Goal: Information Seeking & Learning: Compare options

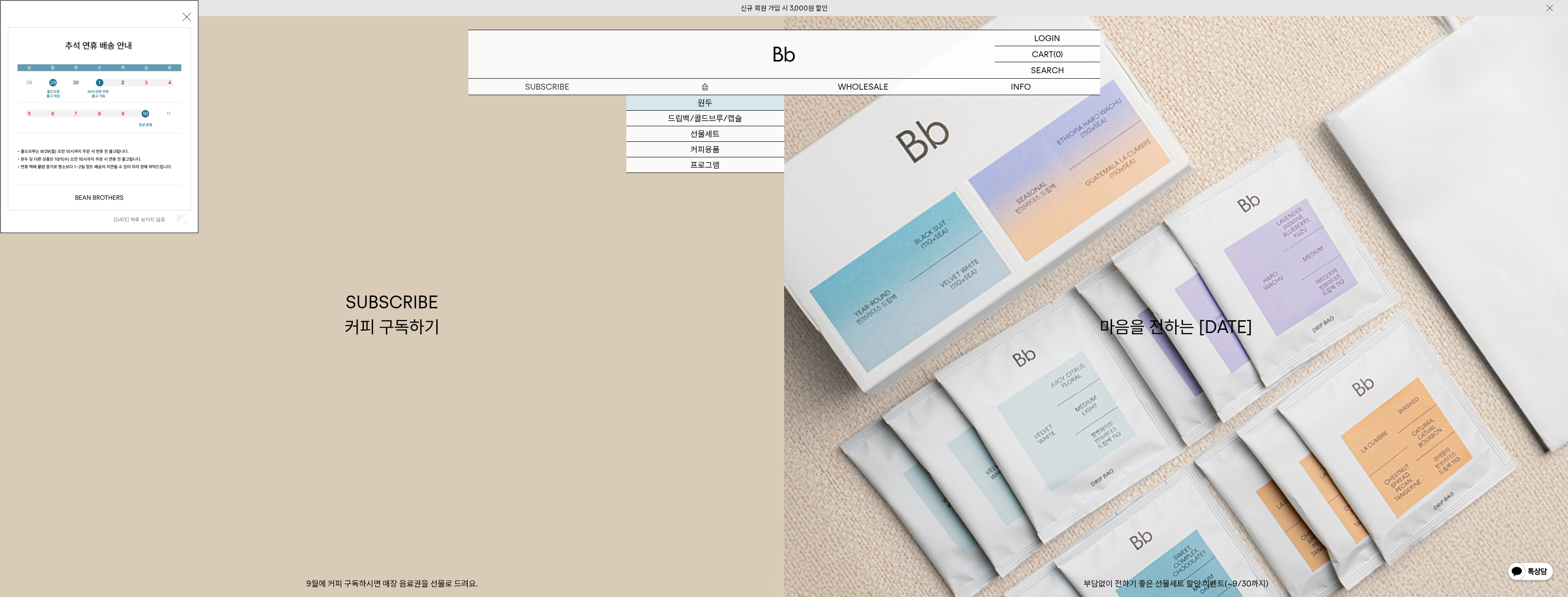
click at [724, 100] on link "원두" at bounding box center [705, 103] width 158 height 16
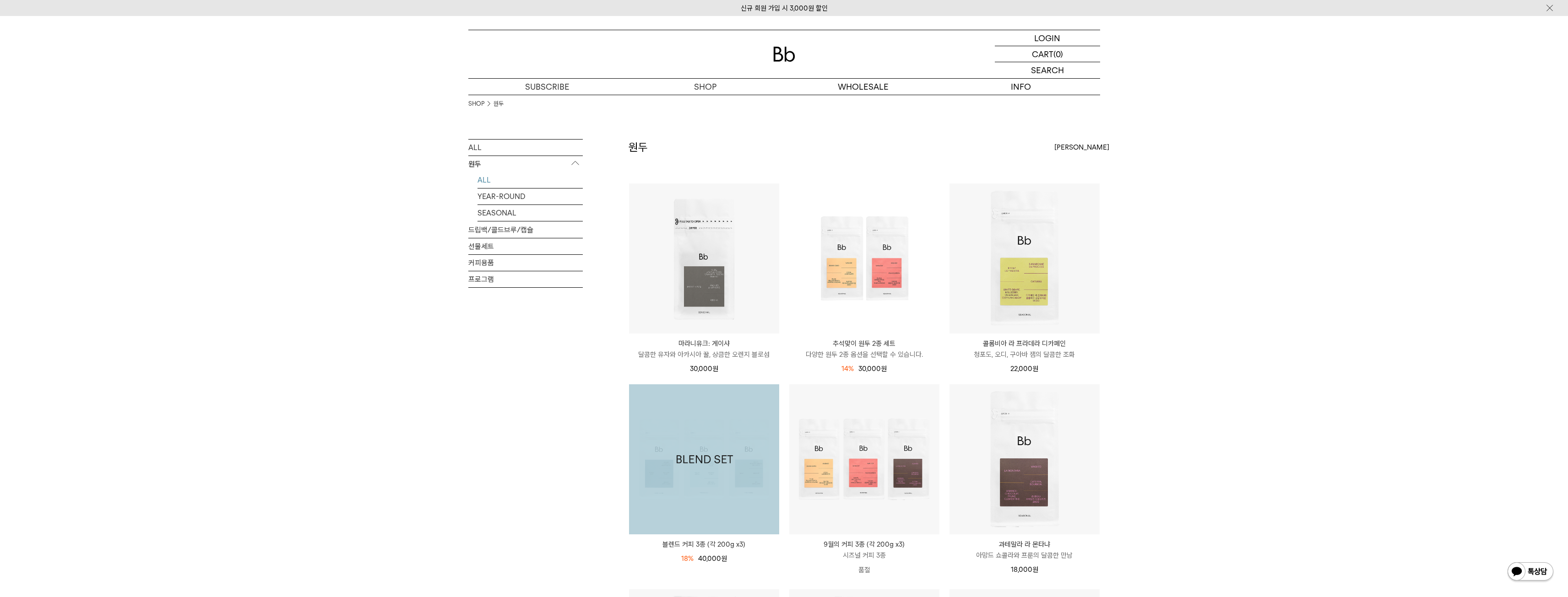
click at [716, 420] on img at bounding box center [704, 459] width 150 height 150
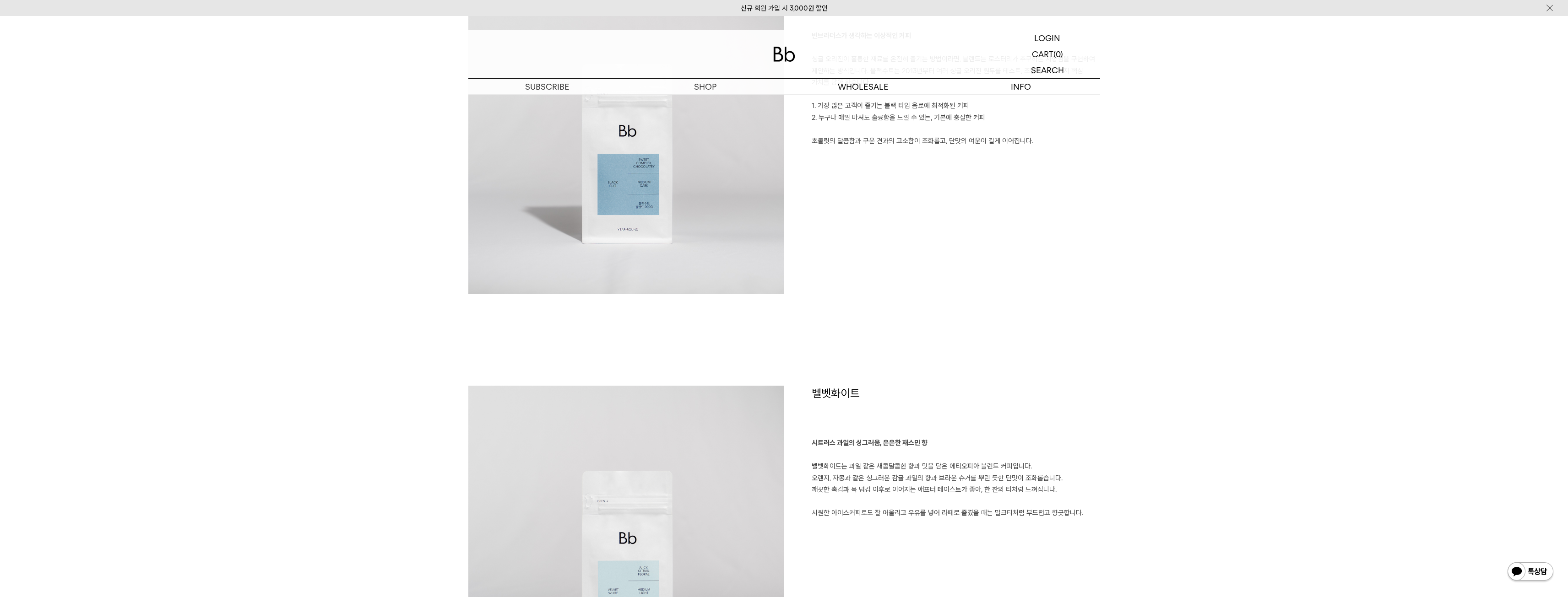
scroll to position [778, 0]
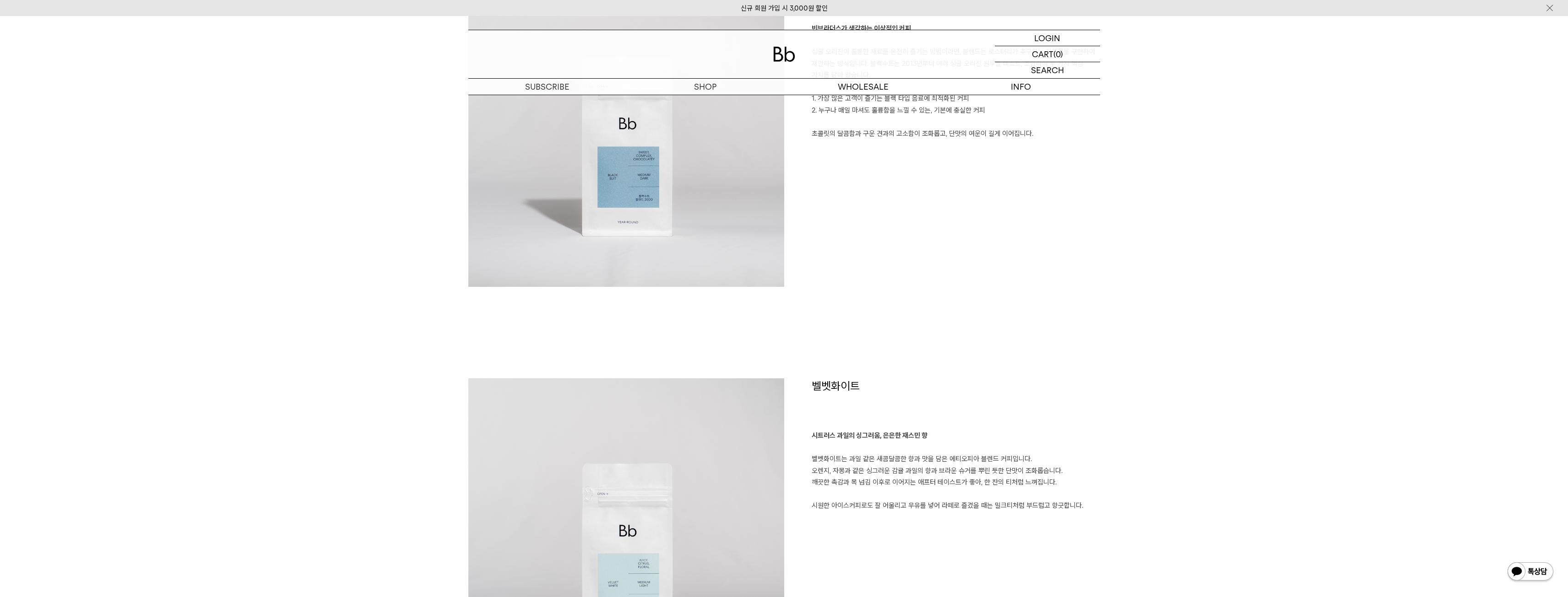
drag, startPoint x: 714, startPoint y: 417, endPoint x: 700, endPoint y: 417, distance: 14.0
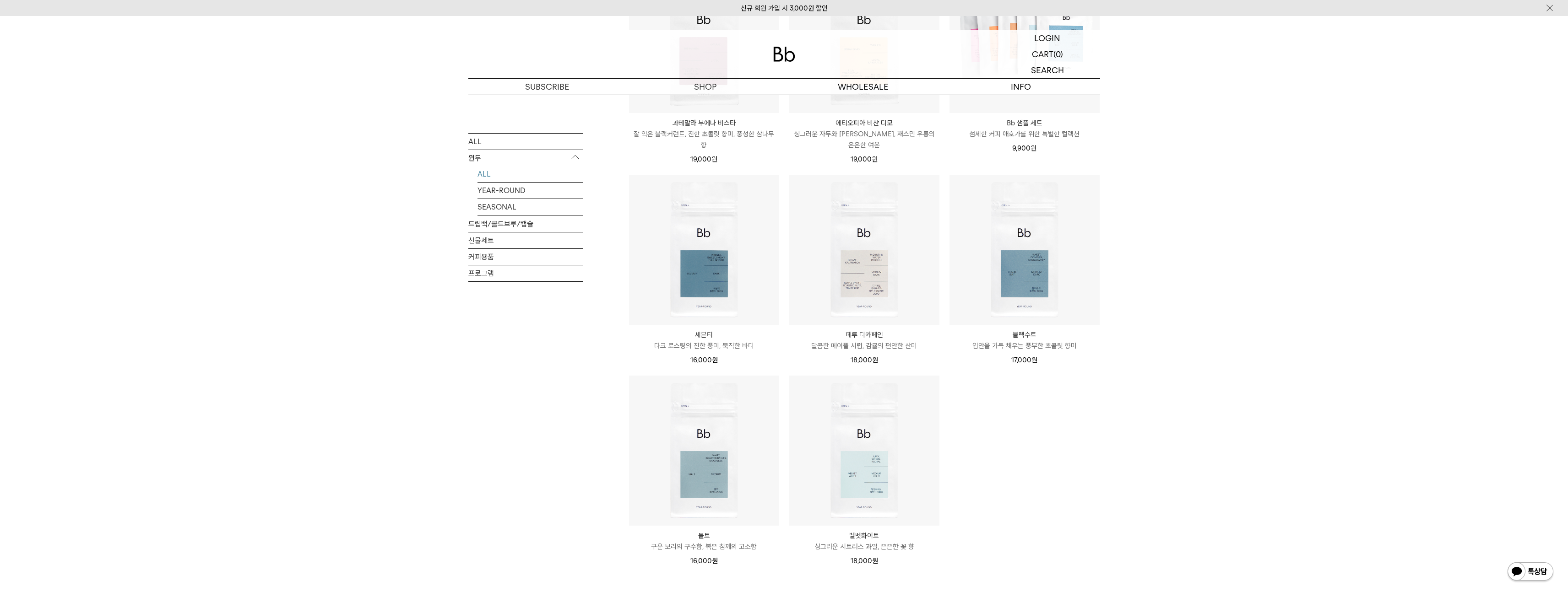
scroll to position [641, 0]
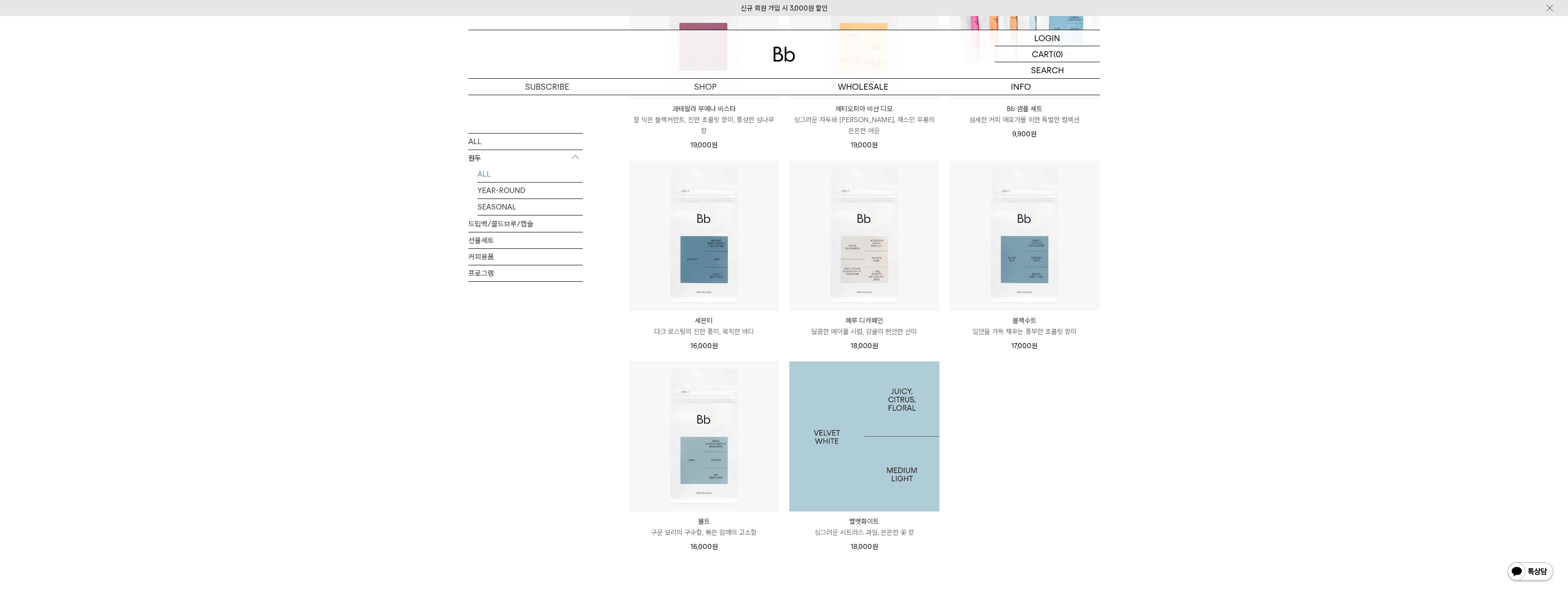
click at [895, 398] on img at bounding box center [864, 436] width 150 height 150
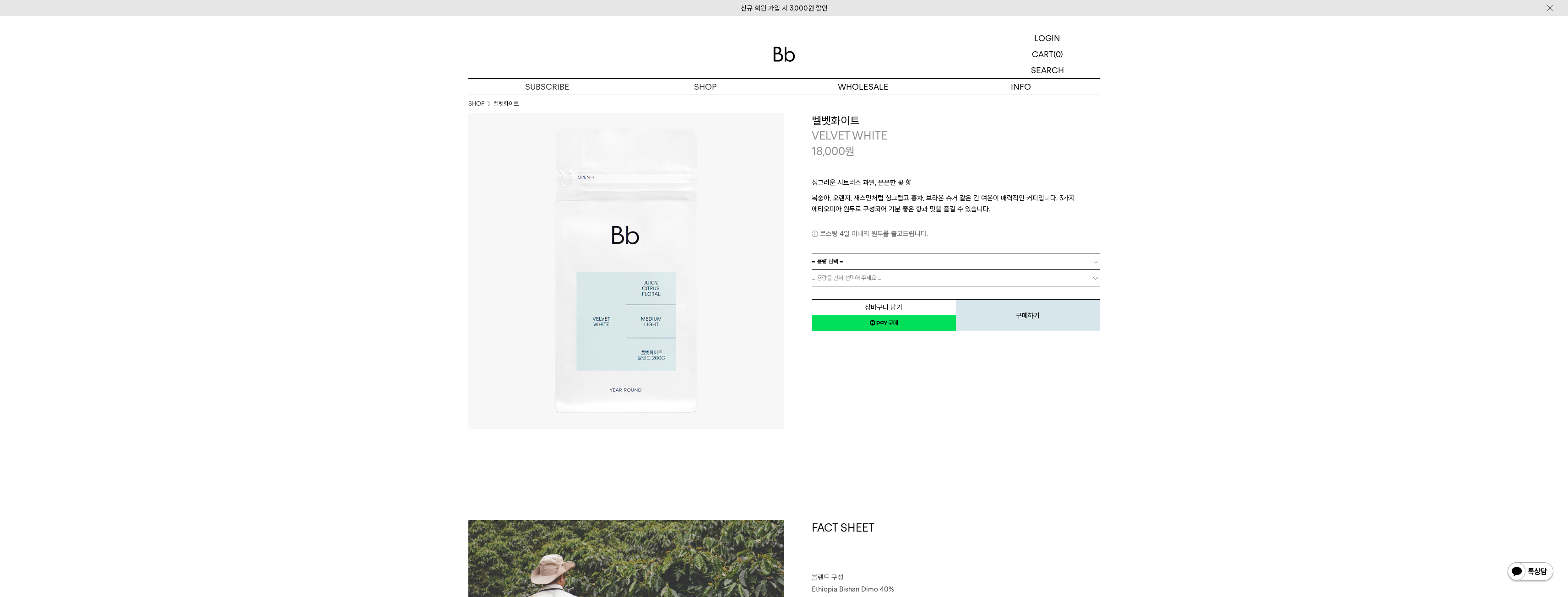
click at [842, 265] on span "= 용량 선택 =" at bounding box center [828, 261] width 32 height 16
click at [842, 295] on li "600g" at bounding box center [960, 295] width 279 height 17
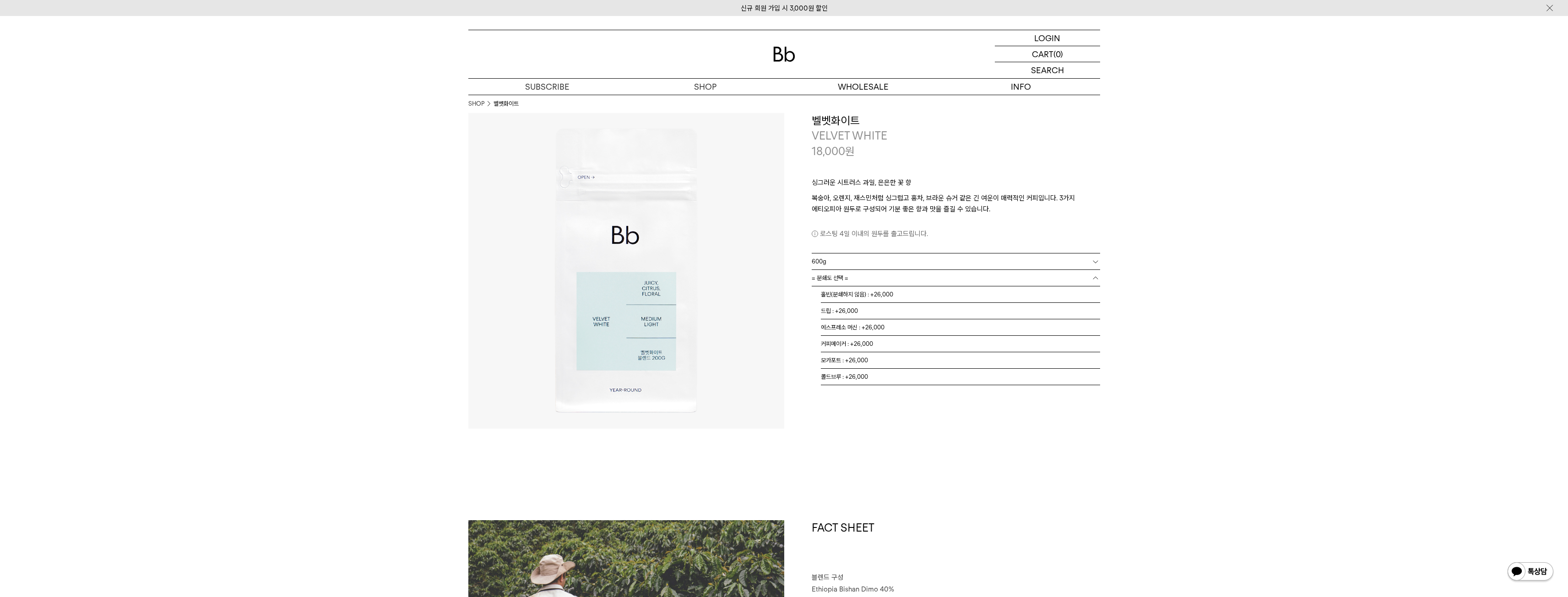
click at [873, 283] on link "= 분쇄도 선택 =" at bounding box center [956, 278] width 289 height 16
click at [909, 295] on li "홀빈(분쇄하지 않음) : +26,000" at bounding box center [960, 295] width 279 height 17
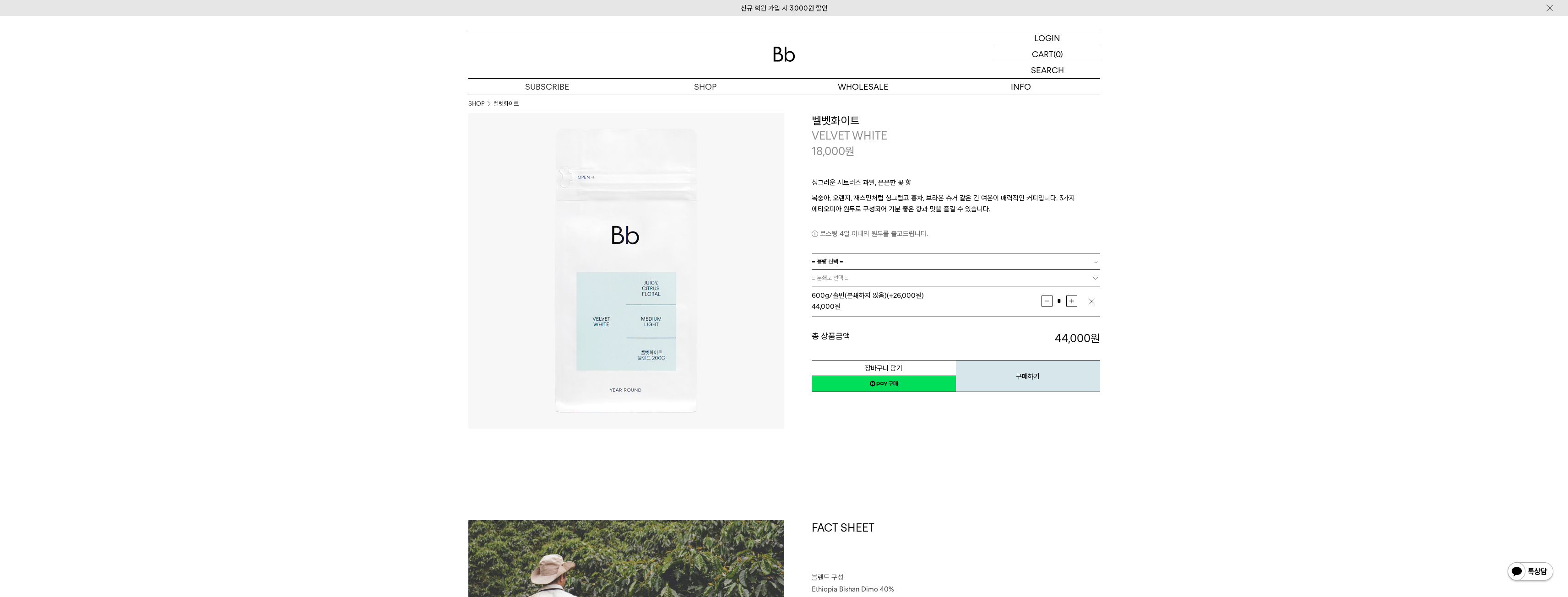
click at [1092, 306] on button "button" at bounding box center [1092, 302] width 9 height 11
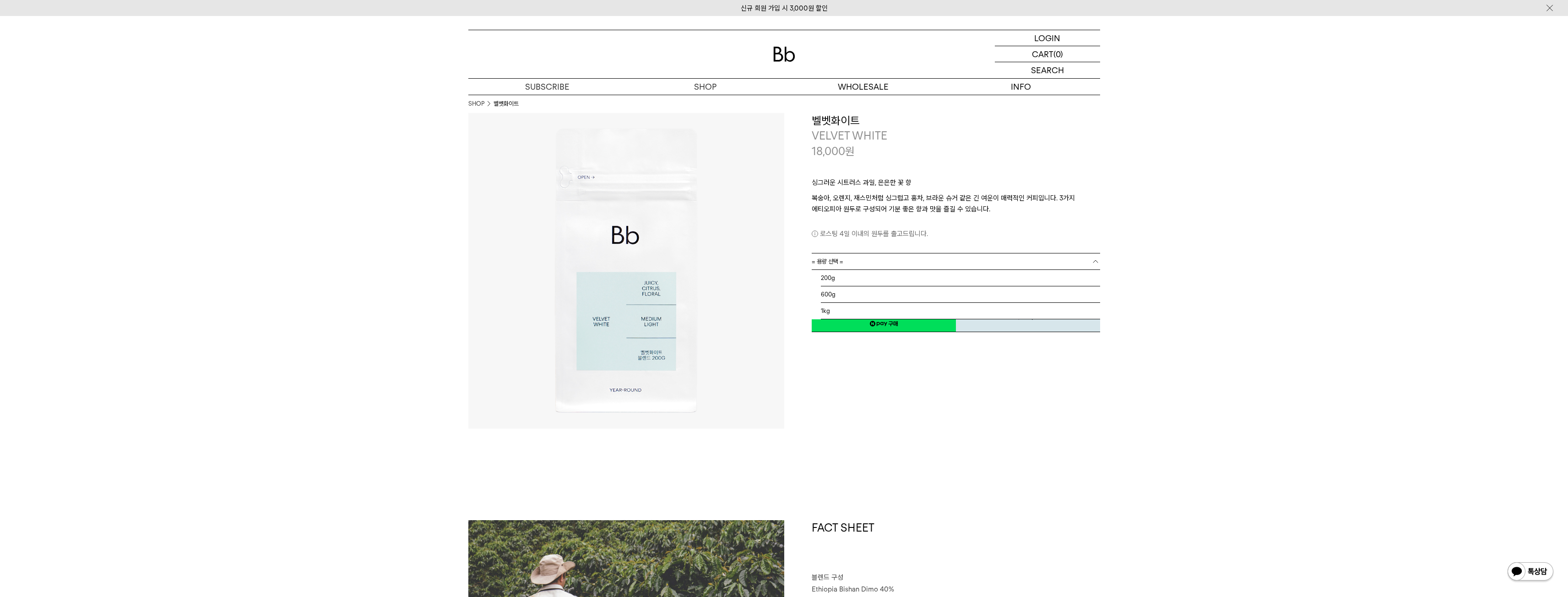
click at [886, 267] on link "= 용량 선택 =" at bounding box center [956, 261] width 289 height 16
click at [855, 306] on li "1kg" at bounding box center [960, 311] width 279 height 17
click at [983, 279] on link "= 분쇄도 선택 =" at bounding box center [956, 278] width 289 height 16
click at [908, 298] on li "홀빈(분쇄하지 않음) : +31,000" at bounding box center [960, 295] width 279 height 17
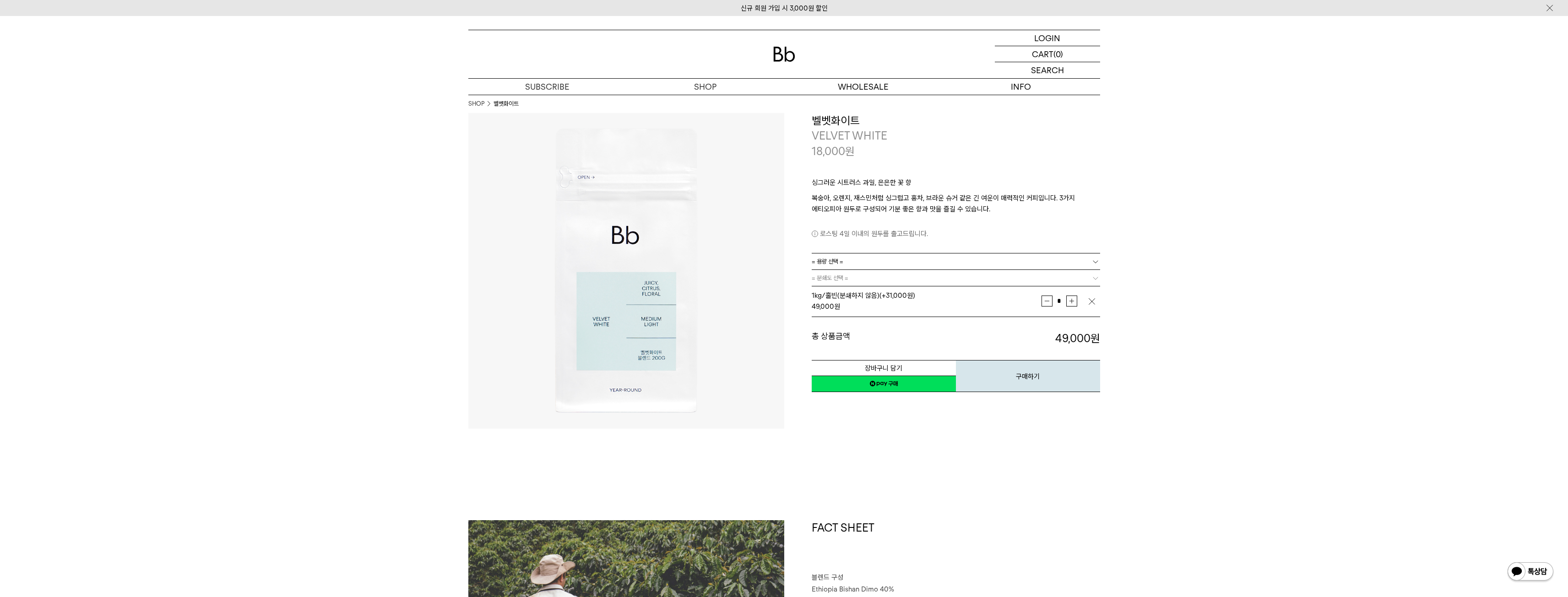
drag, startPoint x: 1171, startPoint y: 347, endPoint x: 1138, endPoint y: 104, distance: 245.2
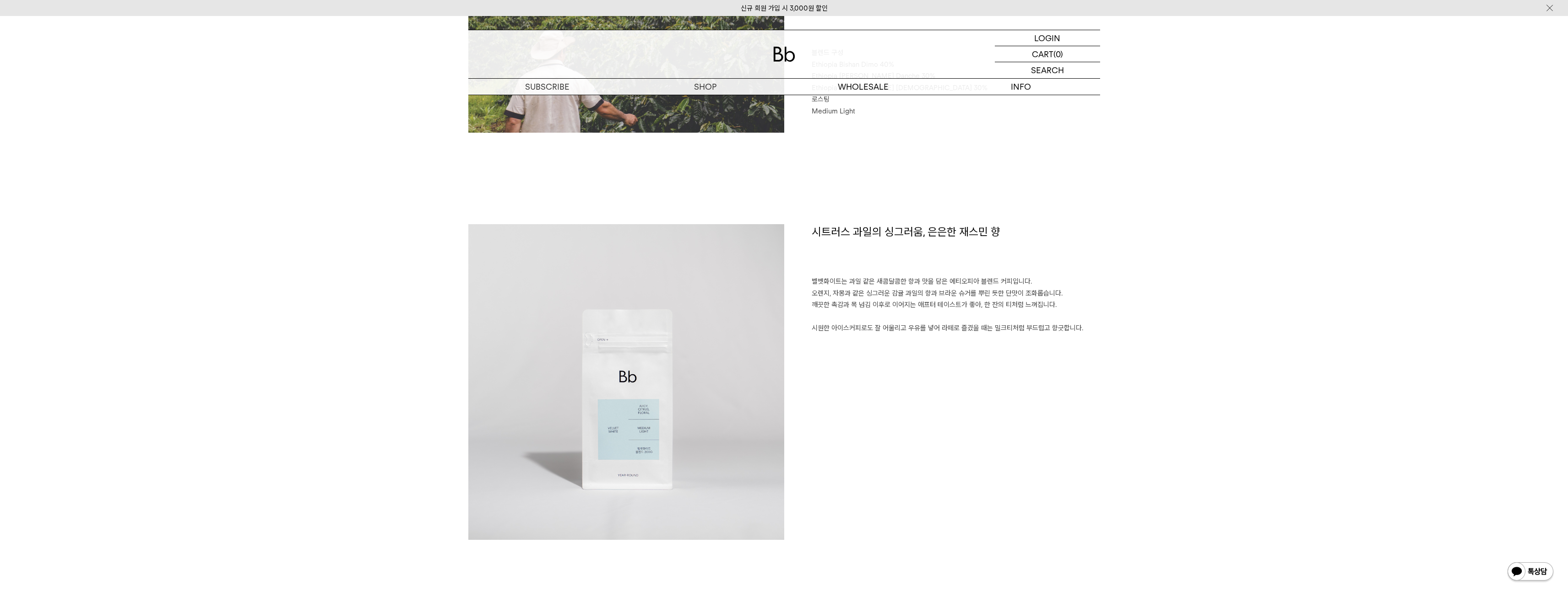
scroll to position [549, 0]
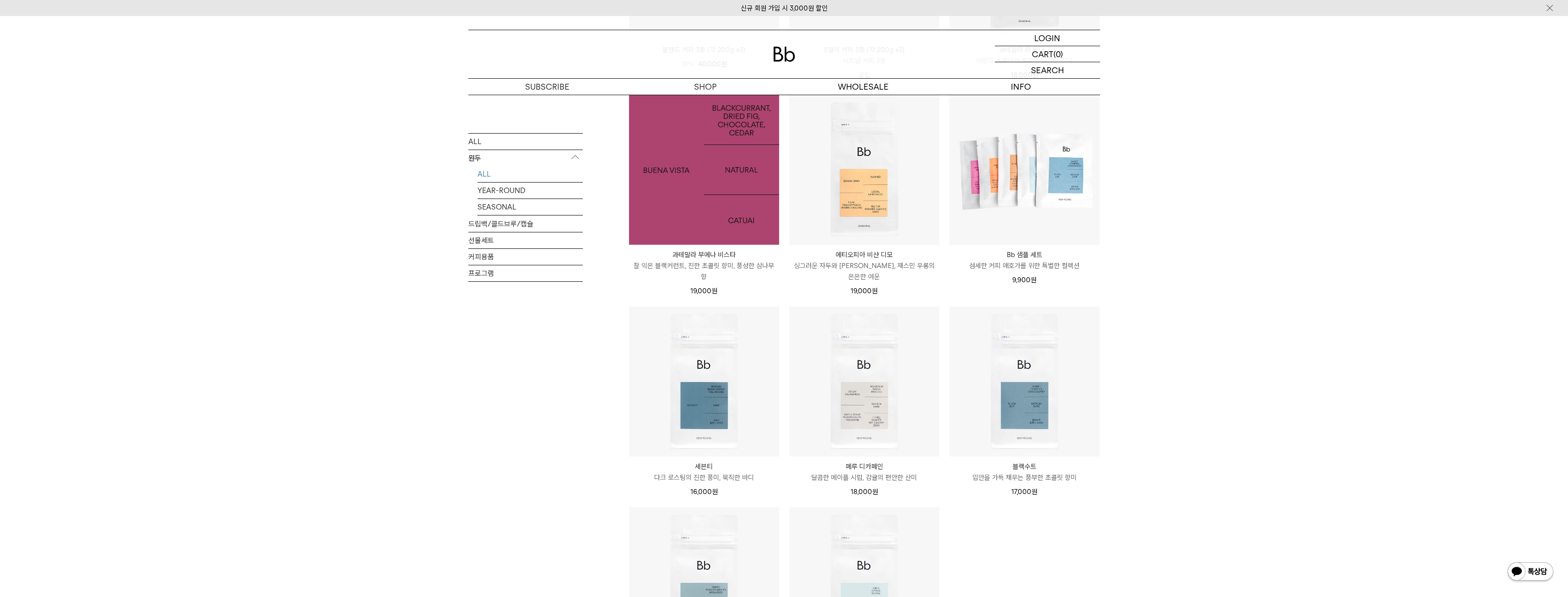
scroll to position [641, 0]
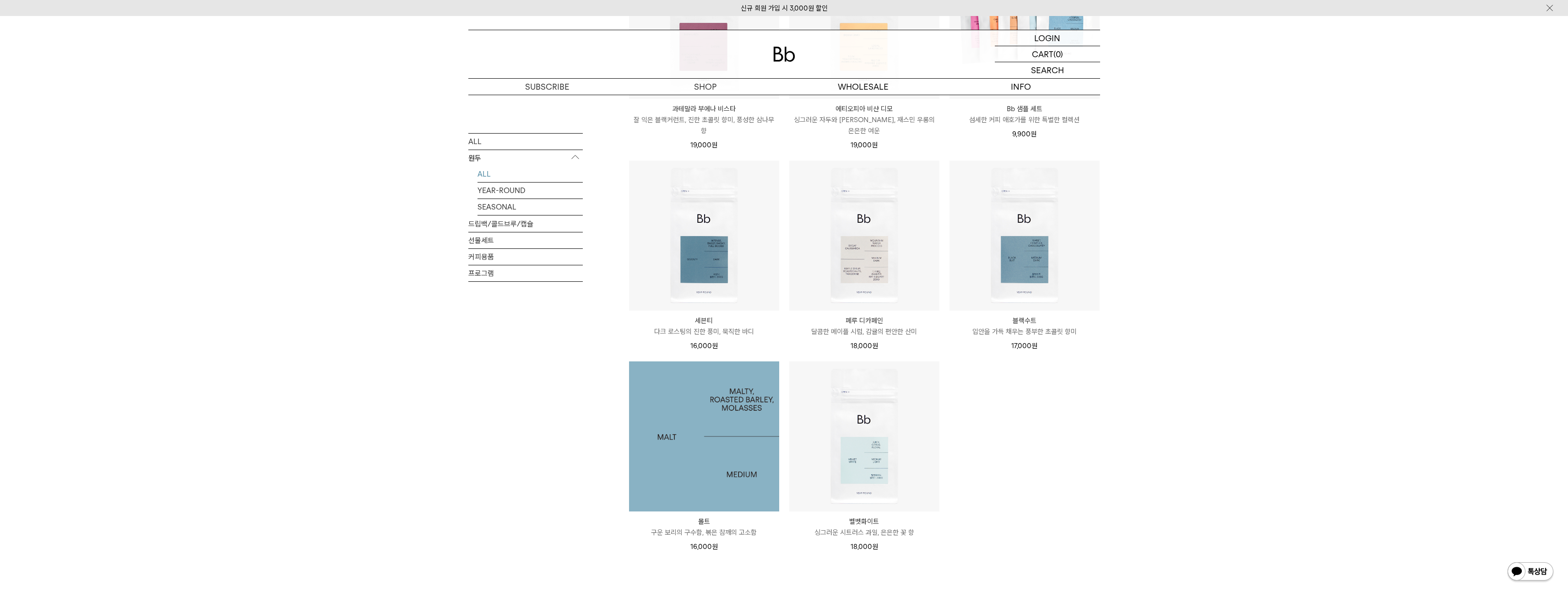
click at [699, 475] on img at bounding box center [704, 436] width 150 height 150
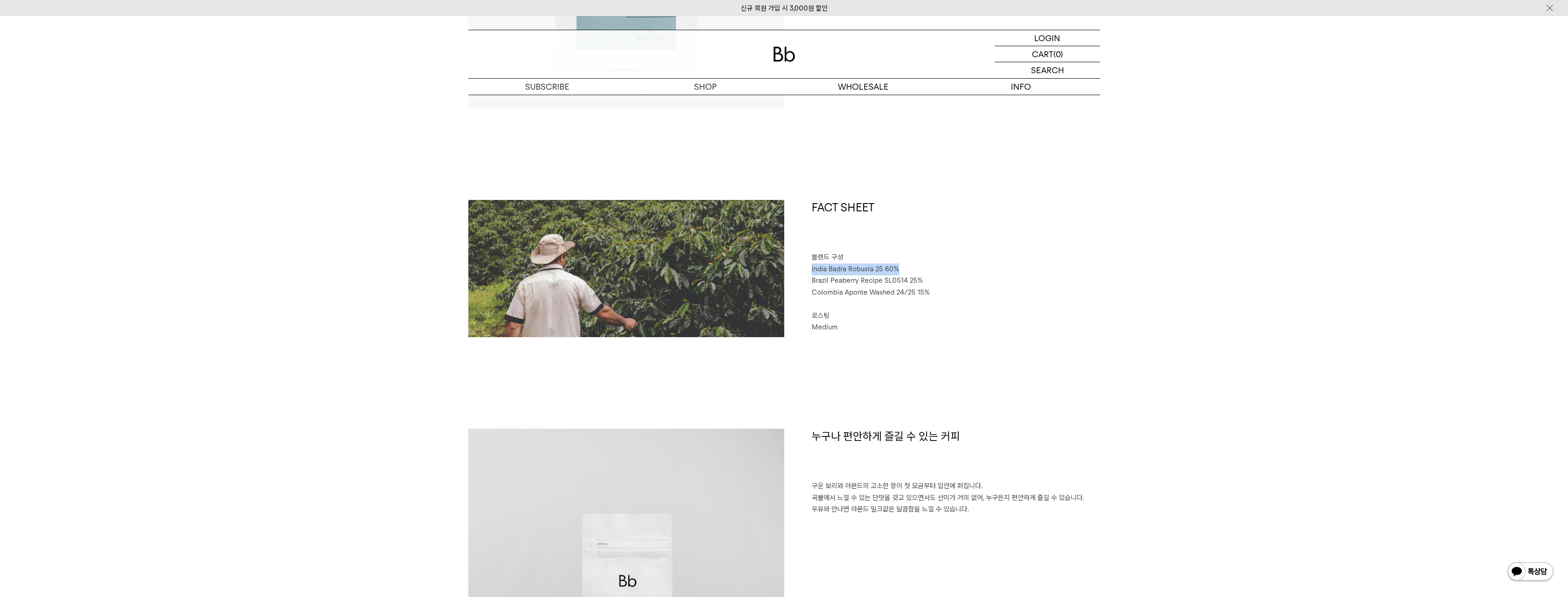
drag, startPoint x: 810, startPoint y: 267, endPoint x: 899, endPoint y: 273, distance: 89.2
click at [898, 273] on div "FACT SHEET 블렌드 구성 India Badra Robusta 25 60% Brazil Peaberry Recipe SL0514 25% …" at bounding box center [942, 268] width 316 height 137
click at [899, 273] on p "India Badra Robusta 25 60%" at bounding box center [956, 269] width 289 height 12
drag, startPoint x: 924, startPoint y: 363, endPoint x: 943, endPoint y: 364, distance: 19.0
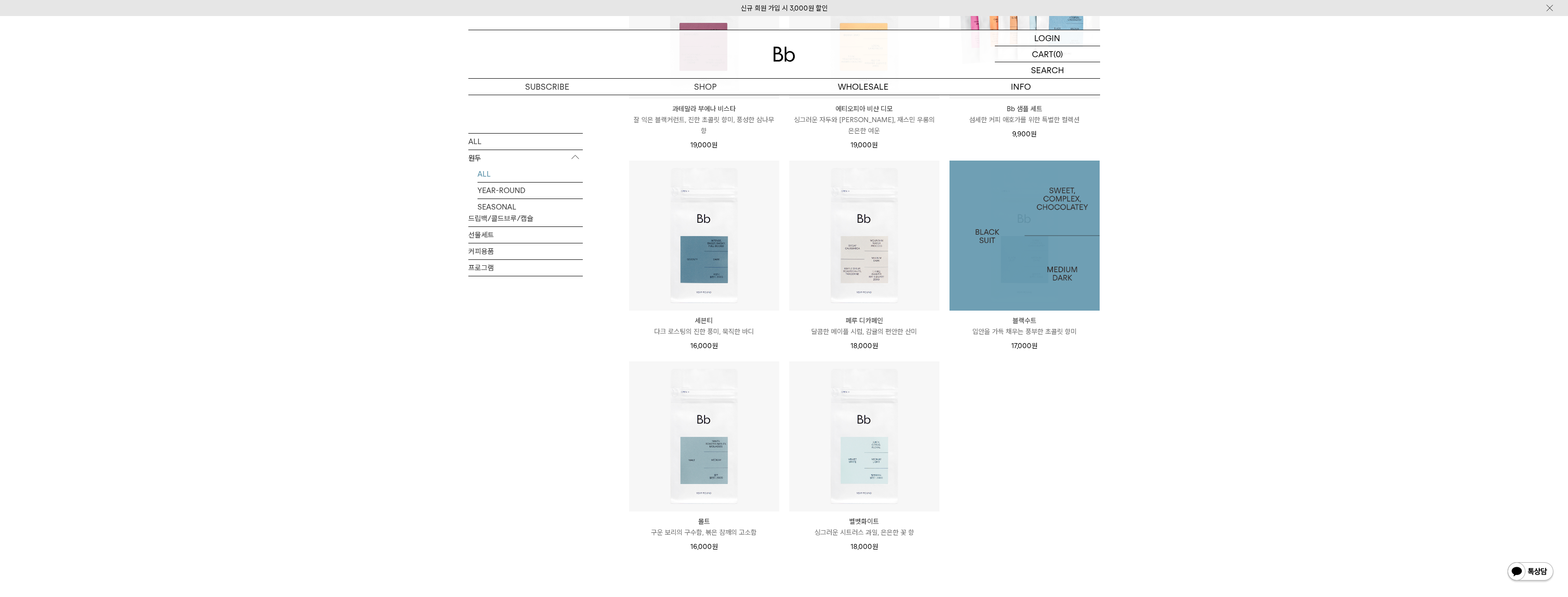
click at [1052, 235] on img at bounding box center [1024, 236] width 150 height 150
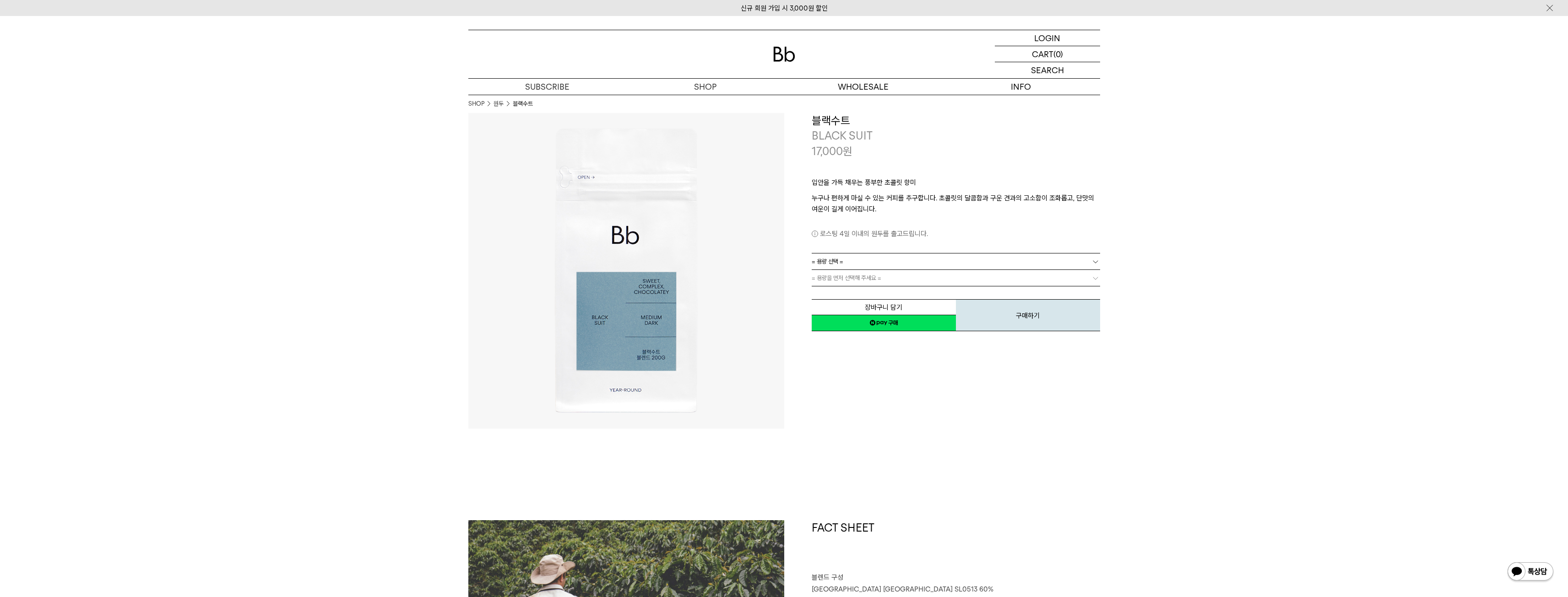
drag, startPoint x: 911, startPoint y: 520, endPoint x: 905, endPoint y: 481, distance: 39.5
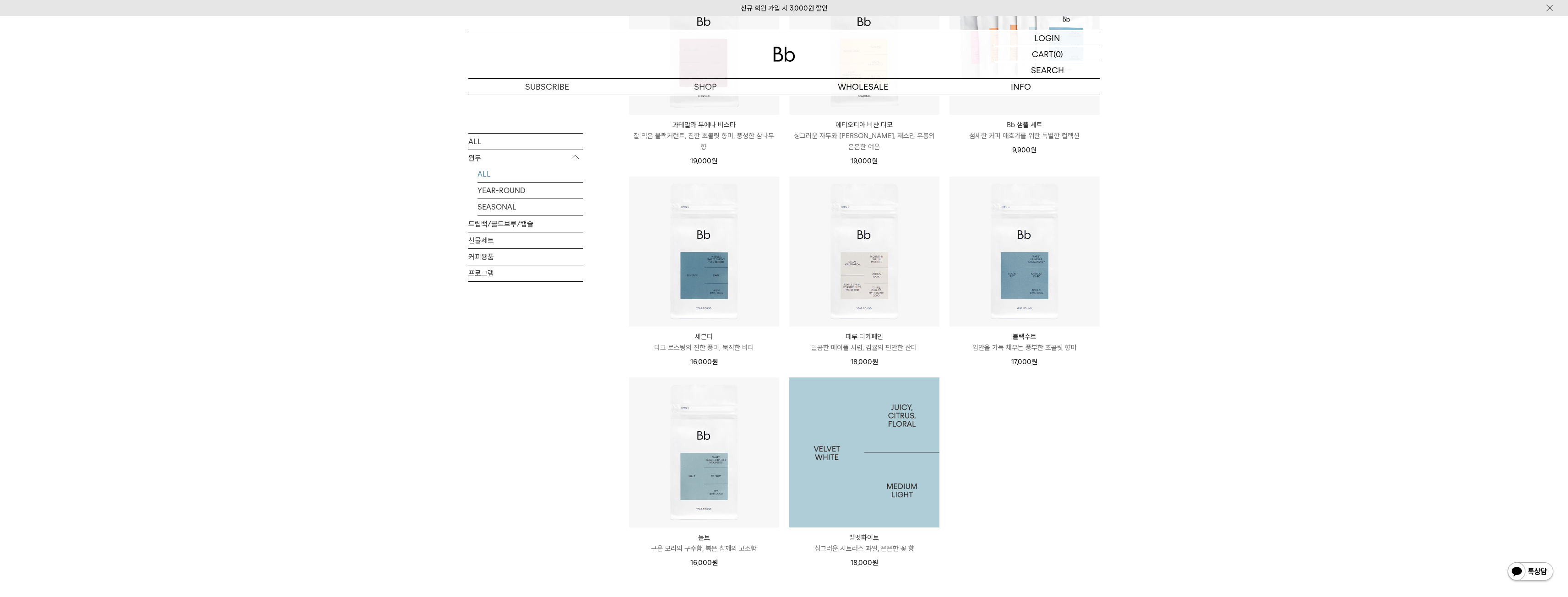
click at [857, 422] on img at bounding box center [864, 452] width 150 height 150
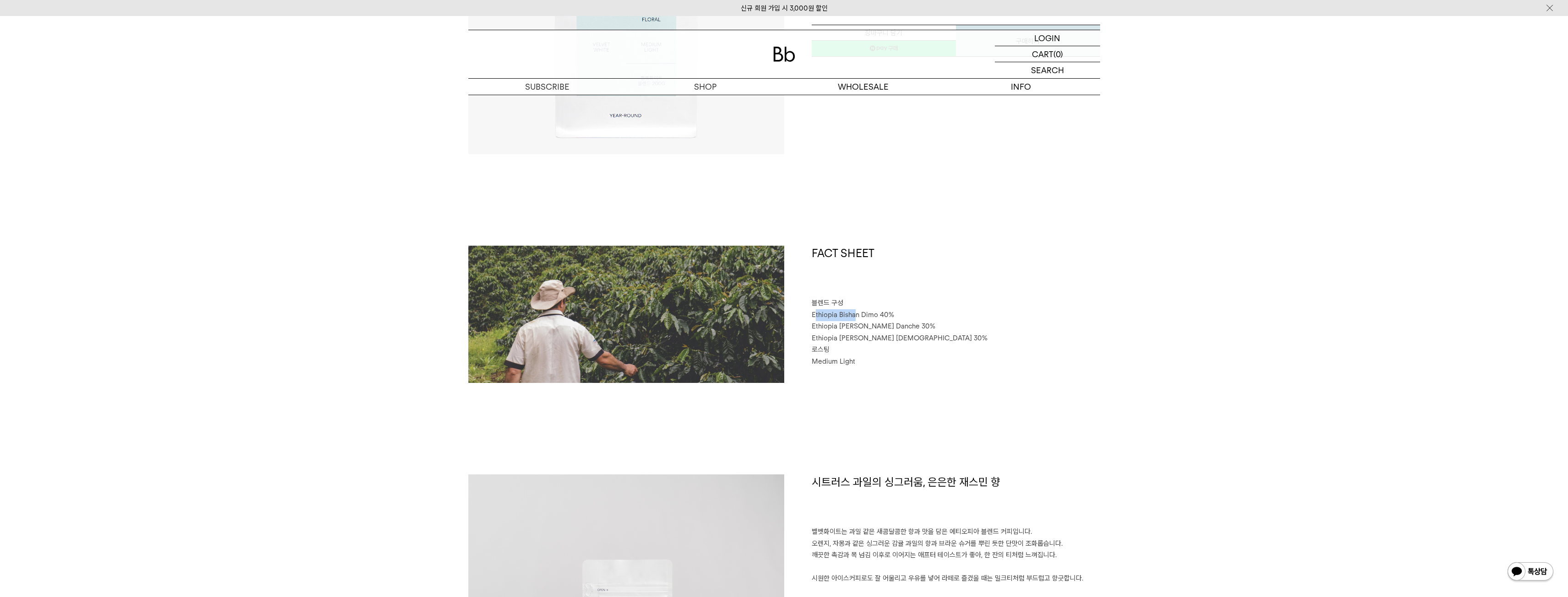
drag, startPoint x: 814, startPoint y: 316, endPoint x: 856, endPoint y: 314, distance: 42.0
click at [856, 314] on span "Ethiopia Bishan Dimo 40%" at bounding box center [853, 314] width 82 height 8
click at [860, 326] on span "Ethiopia Habtamu Yirgacheffe Danche 30%" at bounding box center [873, 326] width 124 height 8
drag, startPoint x: 813, startPoint y: 314, endPoint x: 859, endPoint y: 361, distance: 65.8
click at [858, 361] on div "FACT SHEET 블렌드 구성 Ethiopia Bishan Dimo 40% Ethiopia Habtamu Yirgacheffe Danche …" at bounding box center [942, 314] width 316 height 137
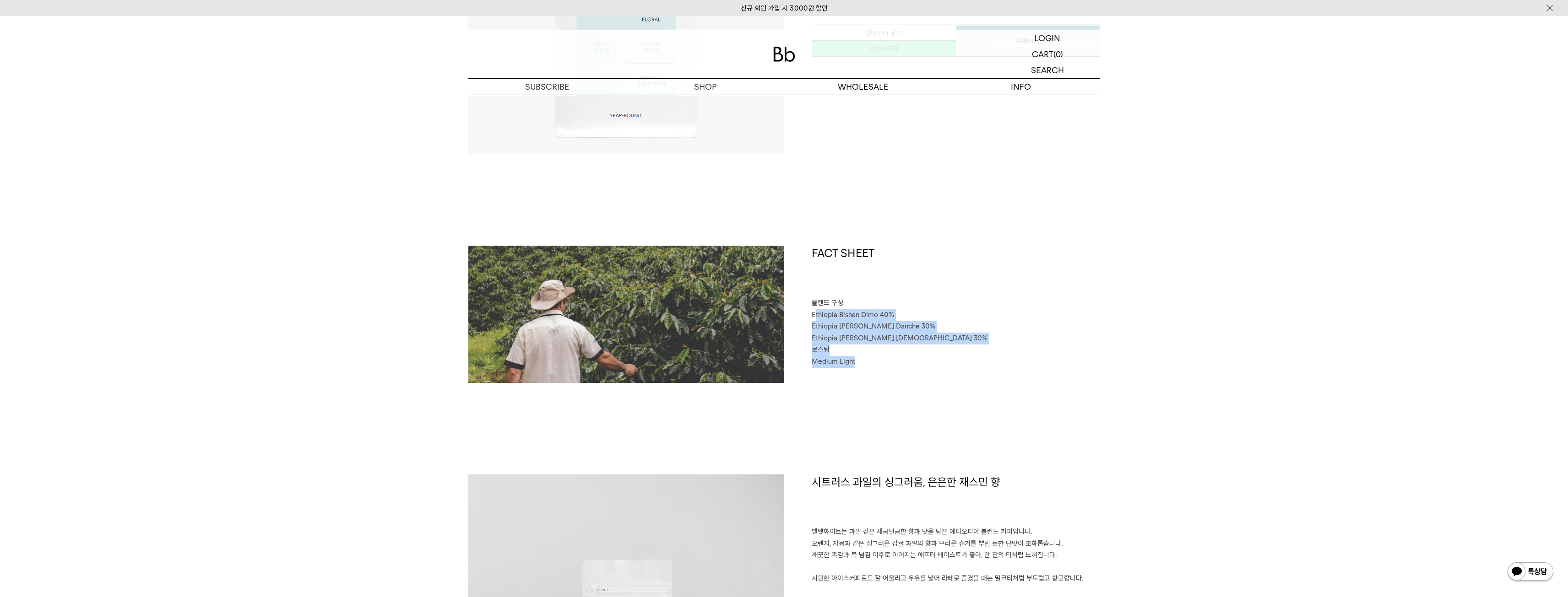
click at [893, 367] on p "Medium Light" at bounding box center [956, 362] width 289 height 12
drag, startPoint x: 854, startPoint y: 345, endPoint x: 880, endPoint y: 362, distance: 31.1
click at [875, 359] on div "FACT SHEET 블렌드 구성 Ethiopia Bishan Dimo 40% Ethiopia Habtamu Yirgacheffe Danche …" at bounding box center [942, 314] width 316 height 137
click at [891, 372] on div "FACT SHEET 블렌드 구성 Ethiopia Bishan Dimo 40% Ethiopia Habtamu Yirgacheffe Danche …" at bounding box center [942, 314] width 316 height 137
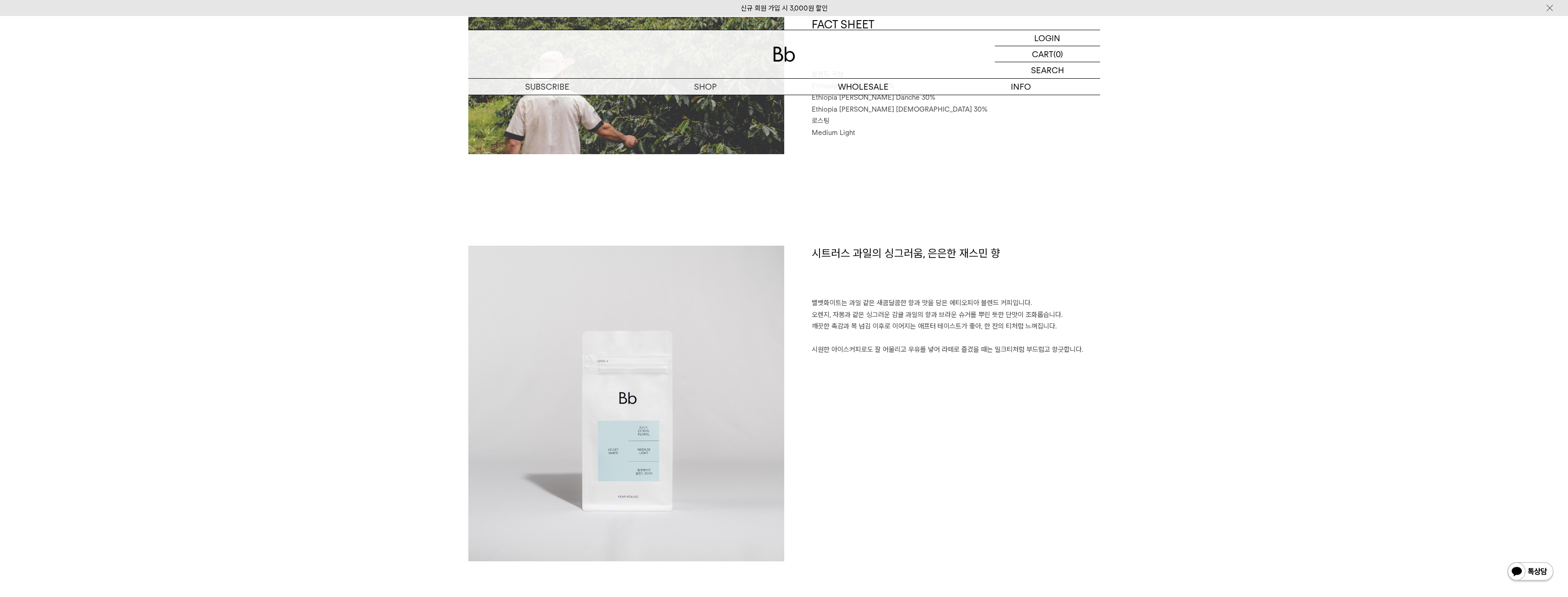
drag, startPoint x: 885, startPoint y: 306, endPoint x: 1037, endPoint y: 320, distance: 152.6
click at [1037, 320] on p "벨벳화이트는 과일 같은 새콤달콤한 향과 맛을 담은 에티오피아 블렌드 커피입니다. 오렌지, 자몽과 같은 싱그러운 감귤 과일의 향과 브라운 슈거를…" at bounding box center [956, 326] width 289 height 58
drag, startPoint x: 875, startPoint y: 273, endPoint x: 1146, endPoint y: 359, distance: 284.3
